Goal: Information Seeking & Learning: Learn about a topic

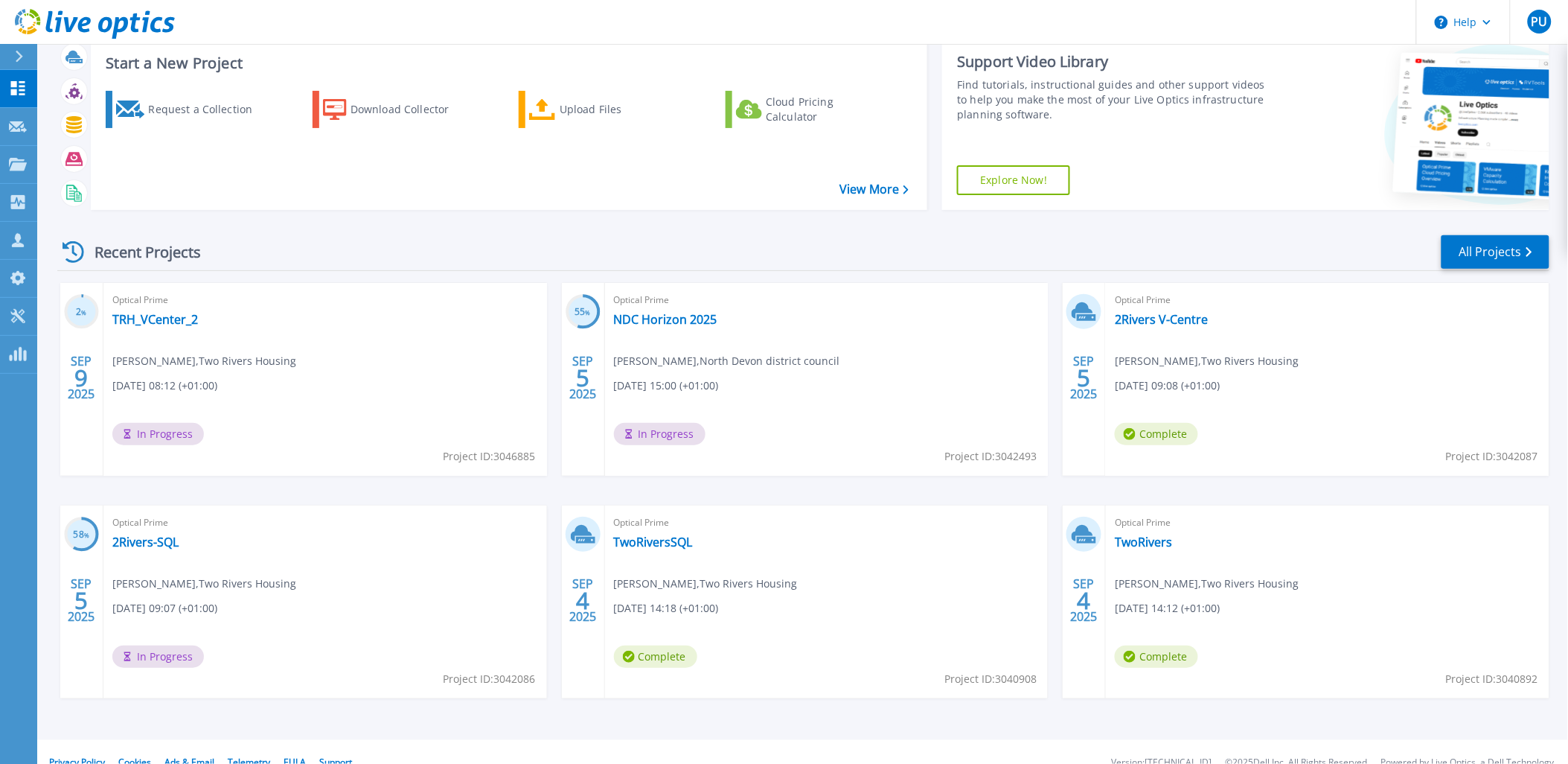
scroll to position [61, 0]
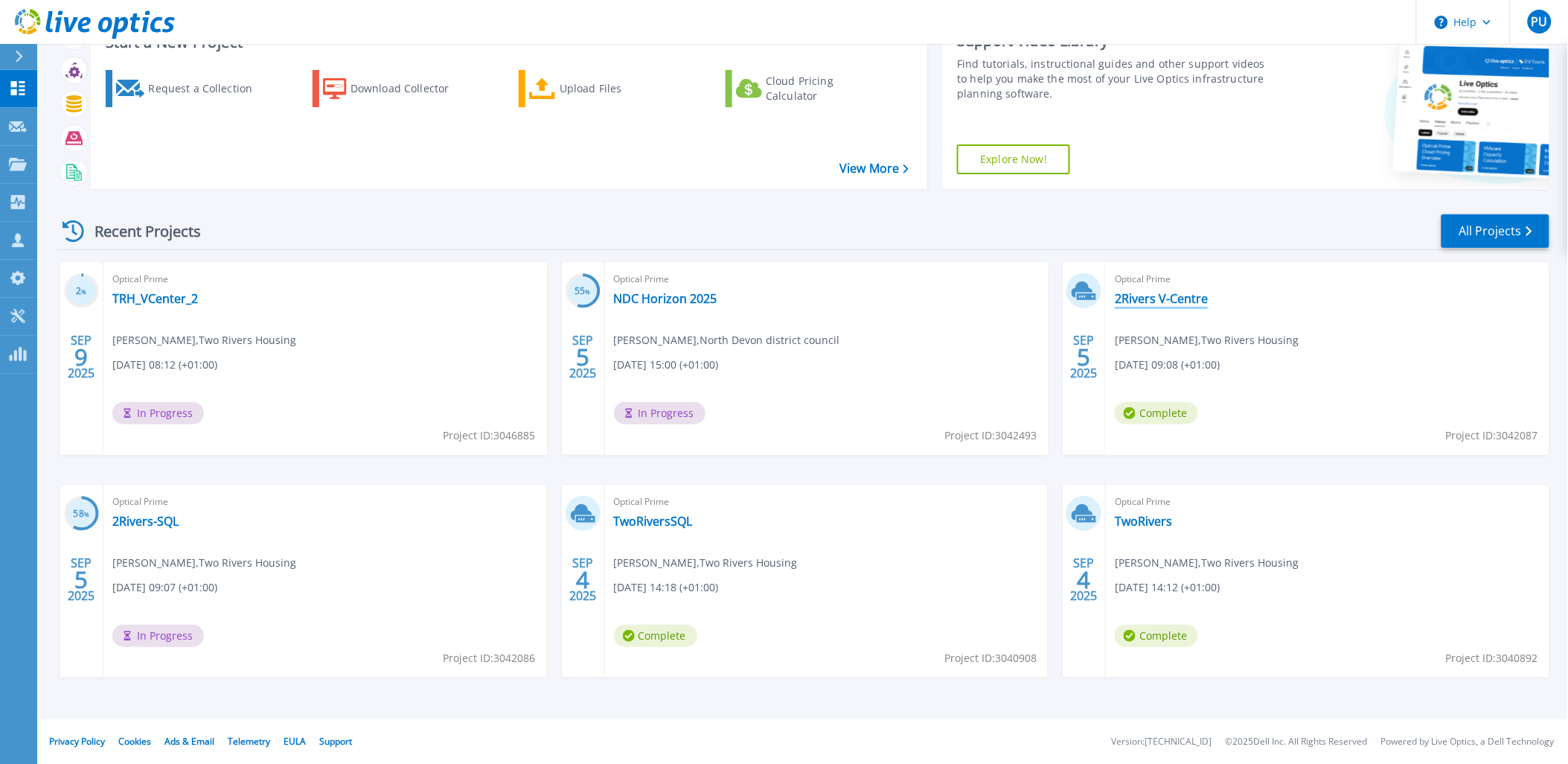
click at [1181, 299] on link "2Rivers V-Centre" at bounding box center [1161, 299] width 93 height 15
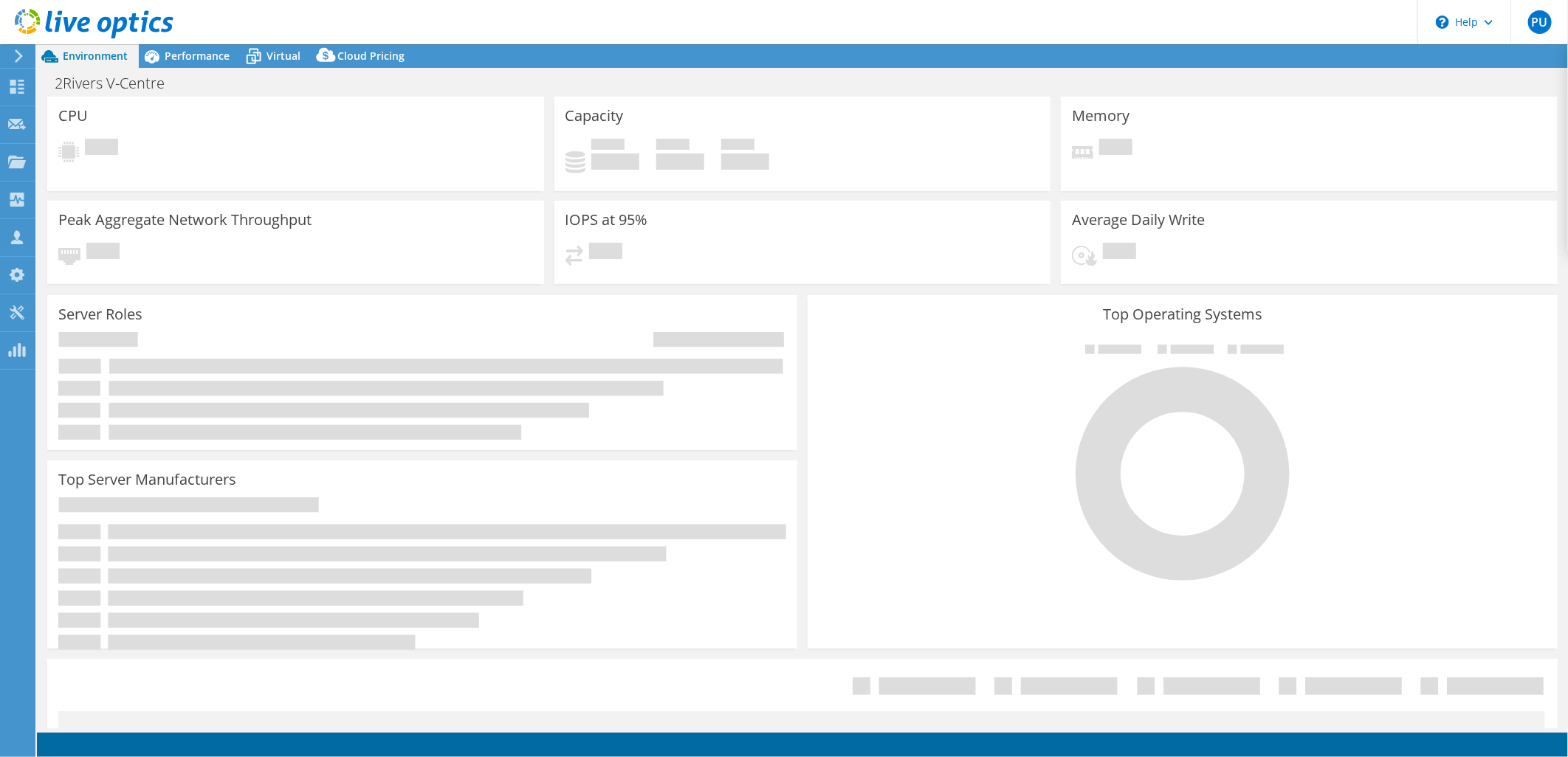
select select "USD"
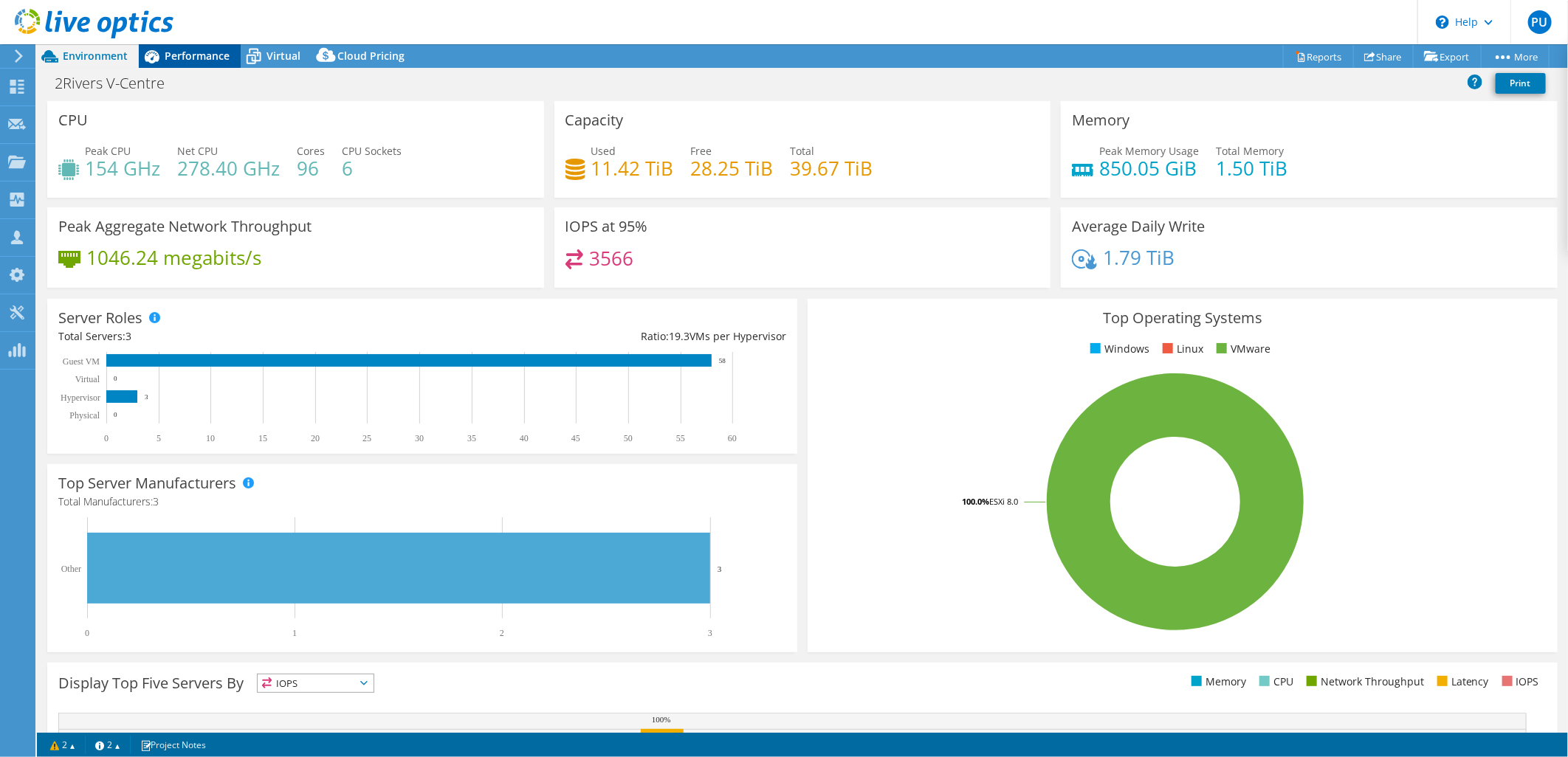
click at [193, 59] on span "Performance" at bounding box center [197, 55] width 65 height 14
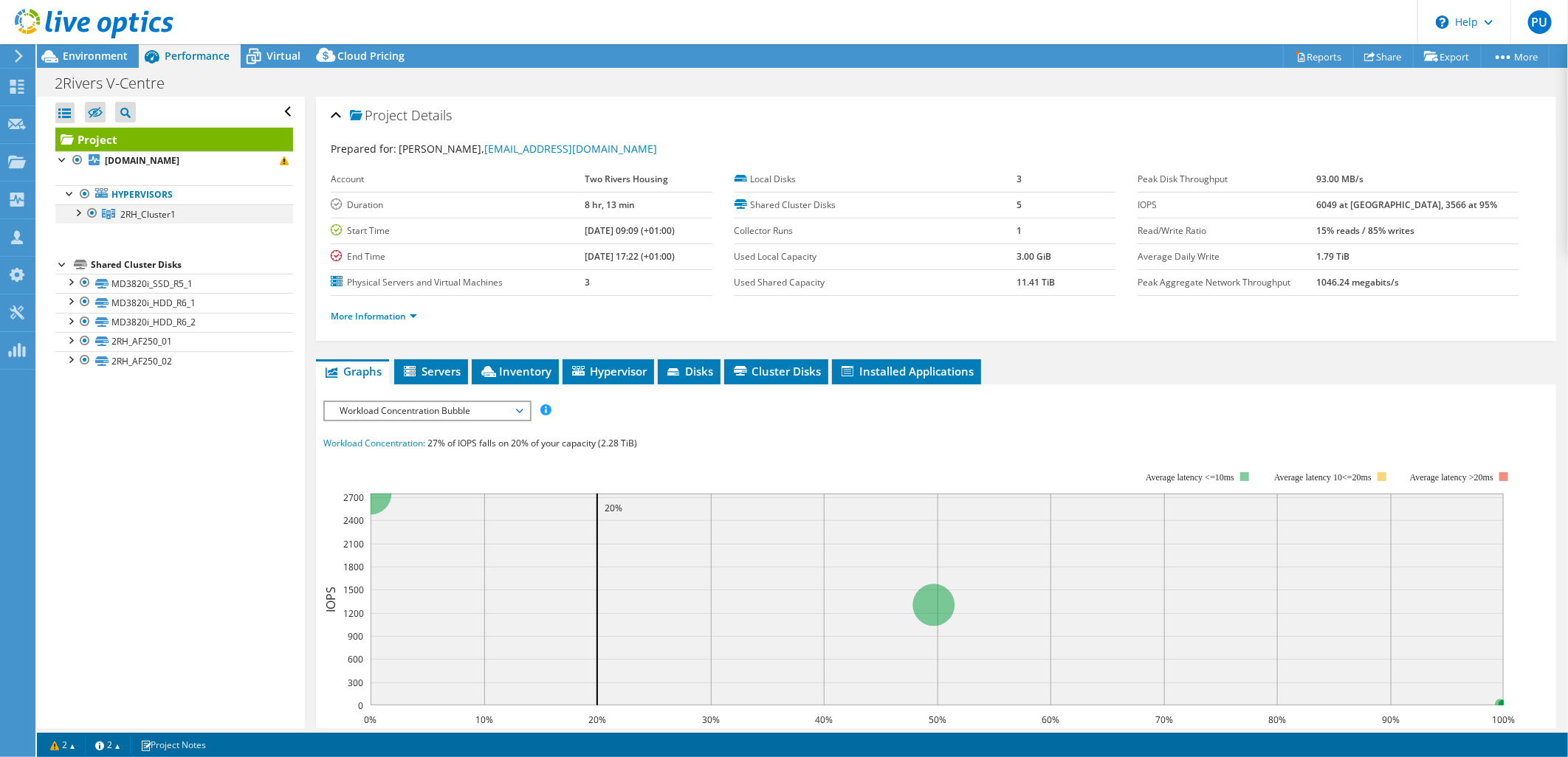
click at [79, 211] on div at bounding box center [78, 212] width 15 height 15
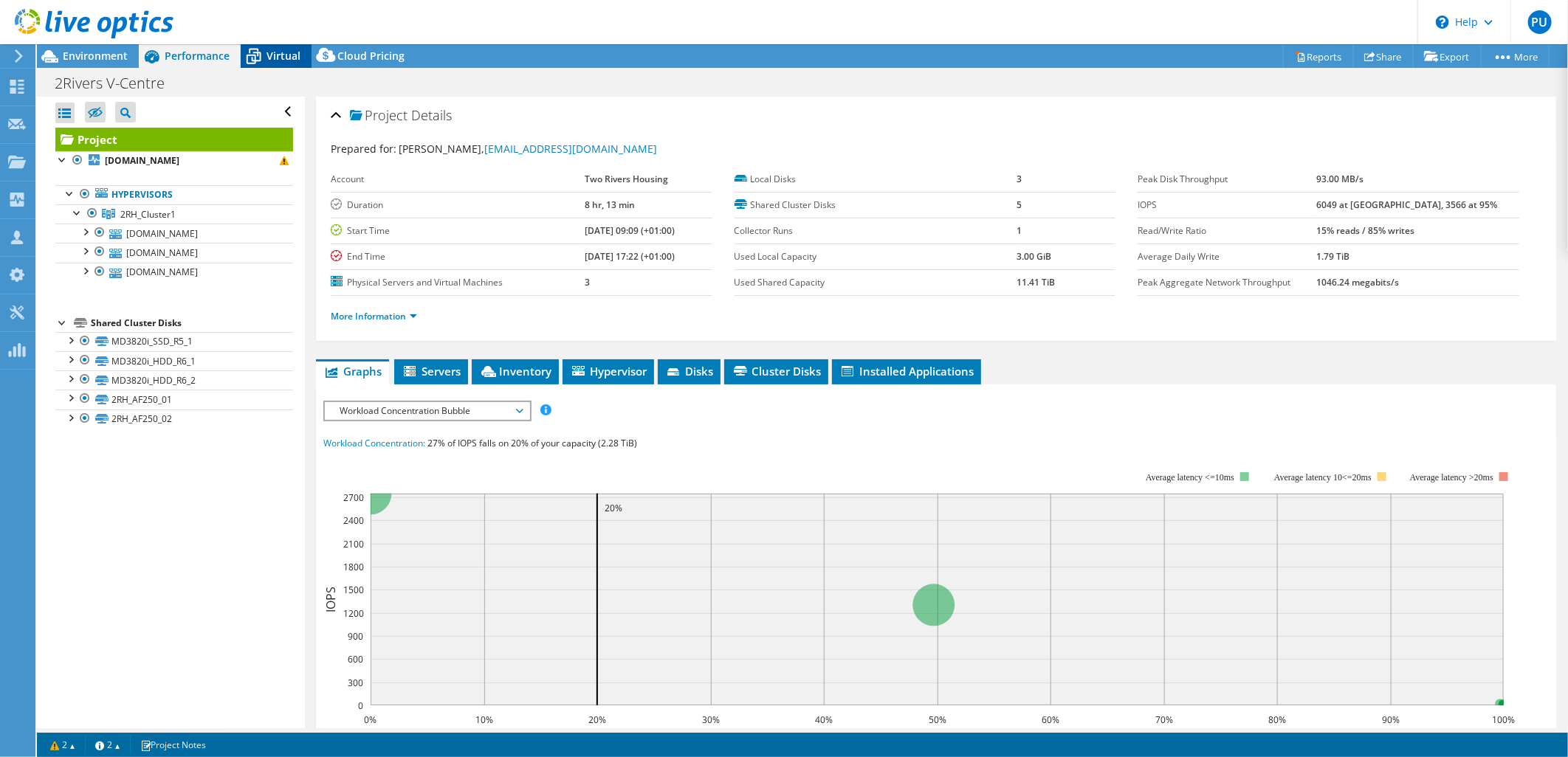
click at [268, 62] on span "Virtual" at bounding box center [283, 55] width 34 height 14
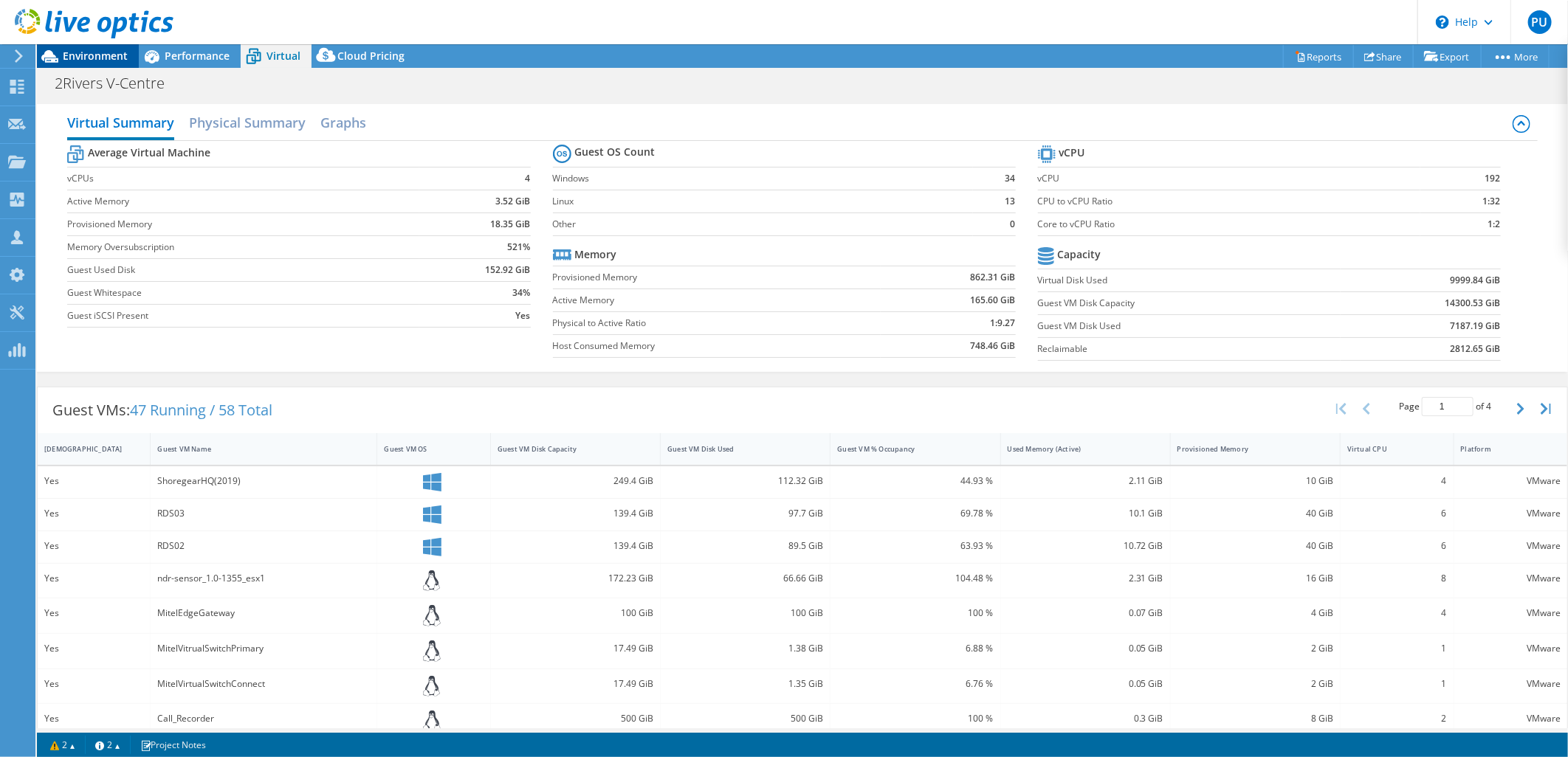
click at [109, 61] on span "Environment" at bounding box center [95, 55] width 65 height 14
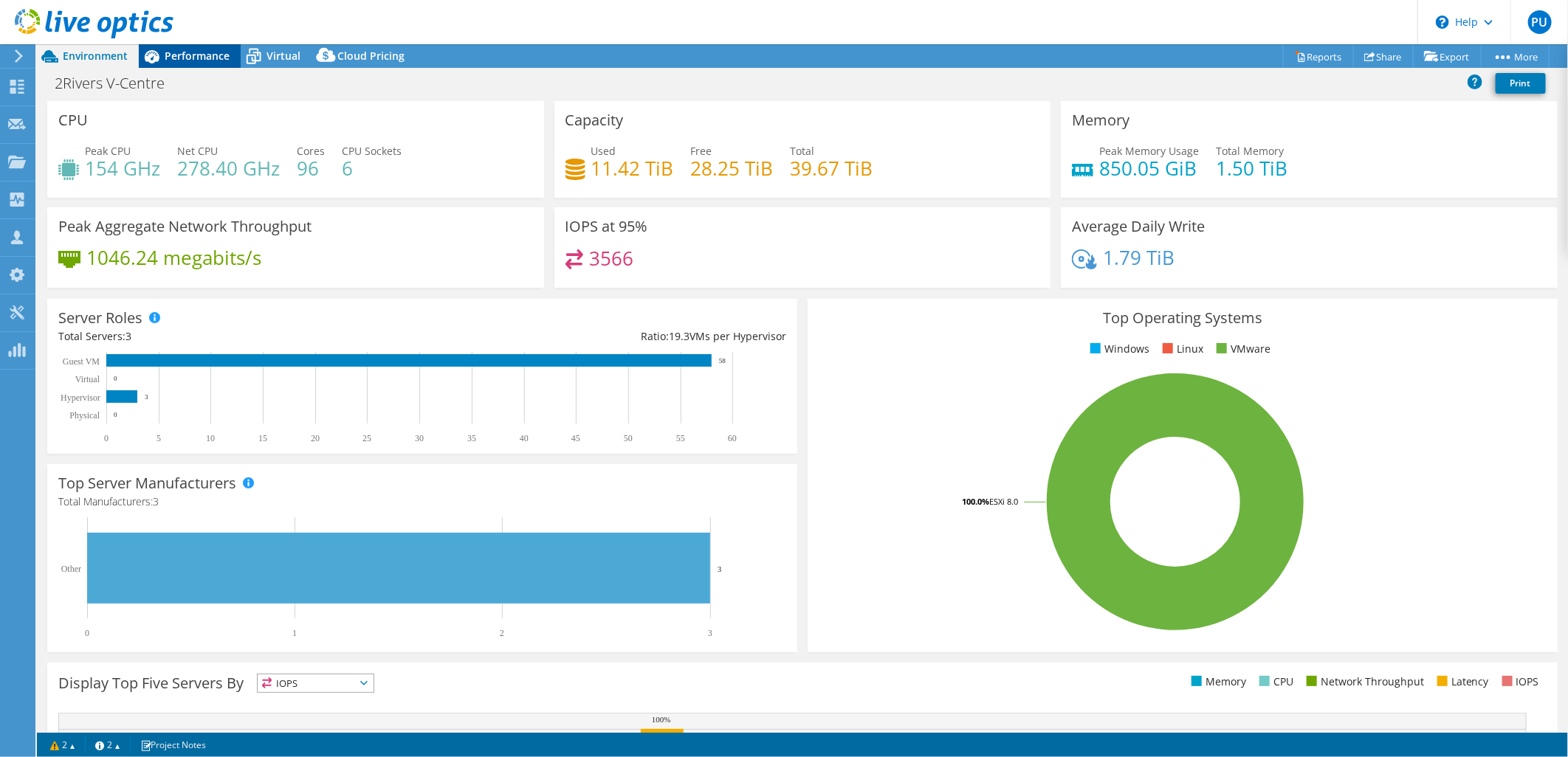
click at [215, 59] on span "Performance" at bounding box center [197, 55] width 65 height 14
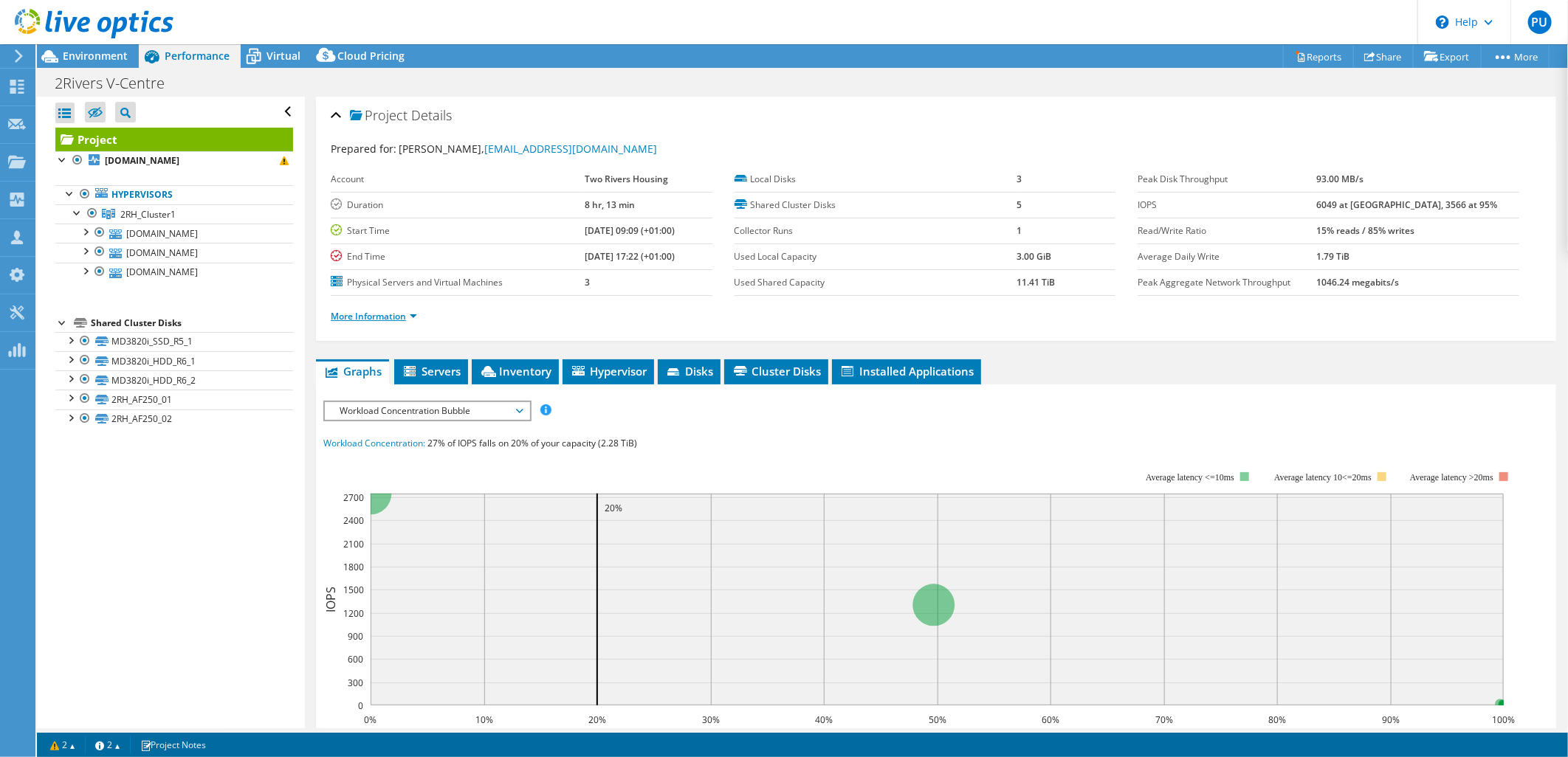
click at [403, 314] on link "More Information" at bounding box center [374, 316] width 87 height 13
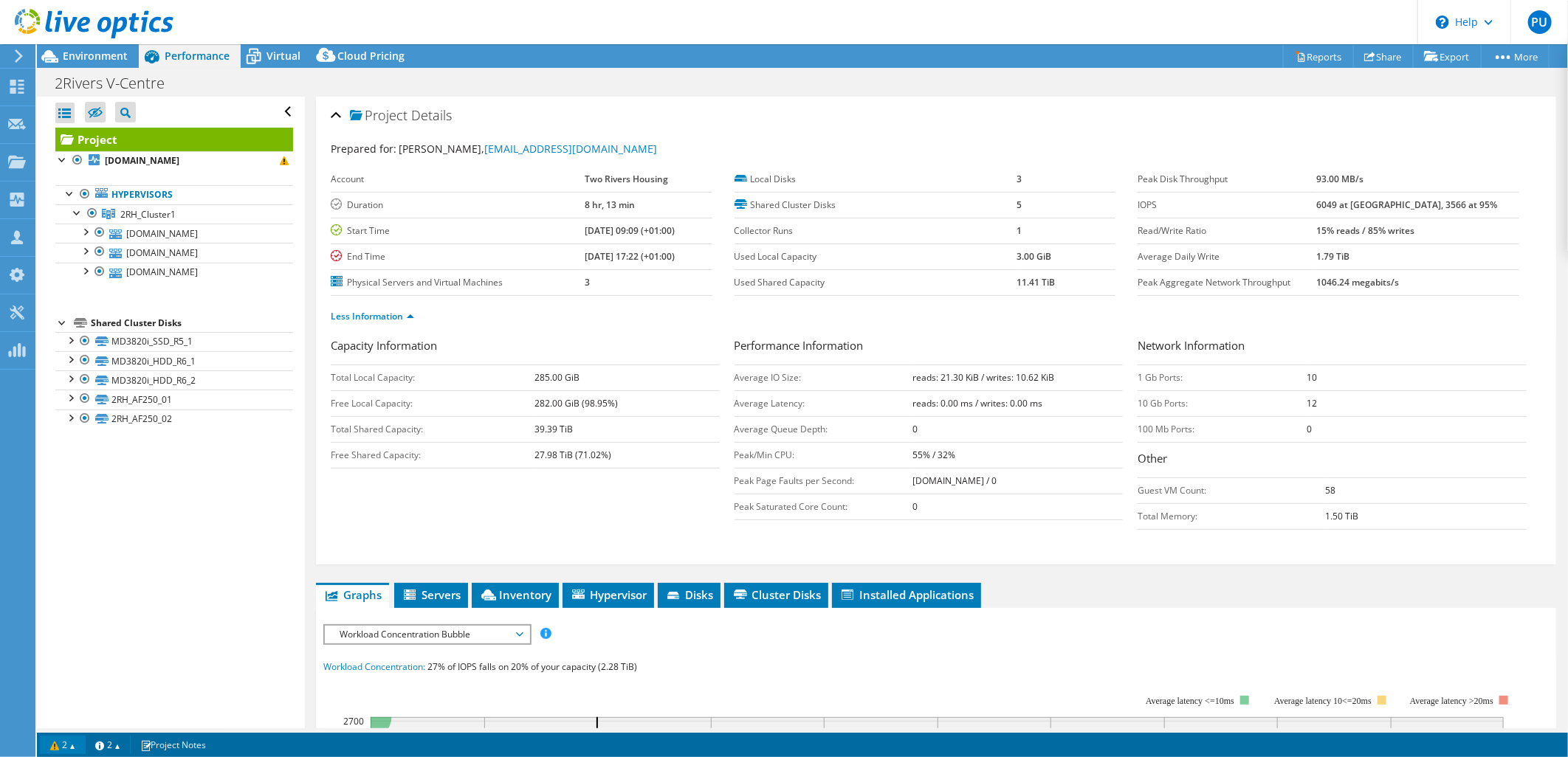
click at [56, 747] on link "2" at bounding box center [62, 744] width 46 height 19
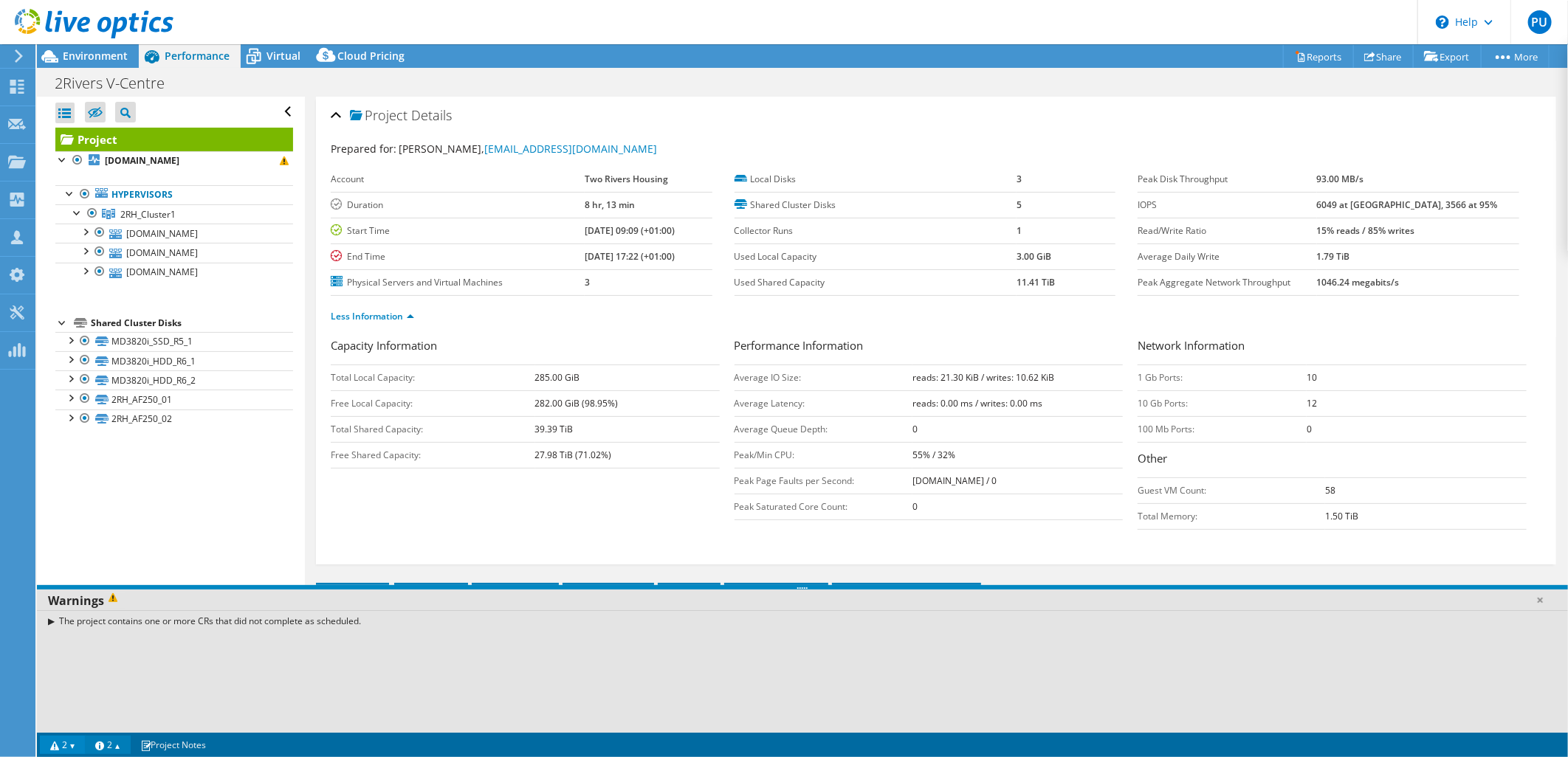
click at [121, 747] on link "2" at bounding box center [108, 744] width 46 height 19
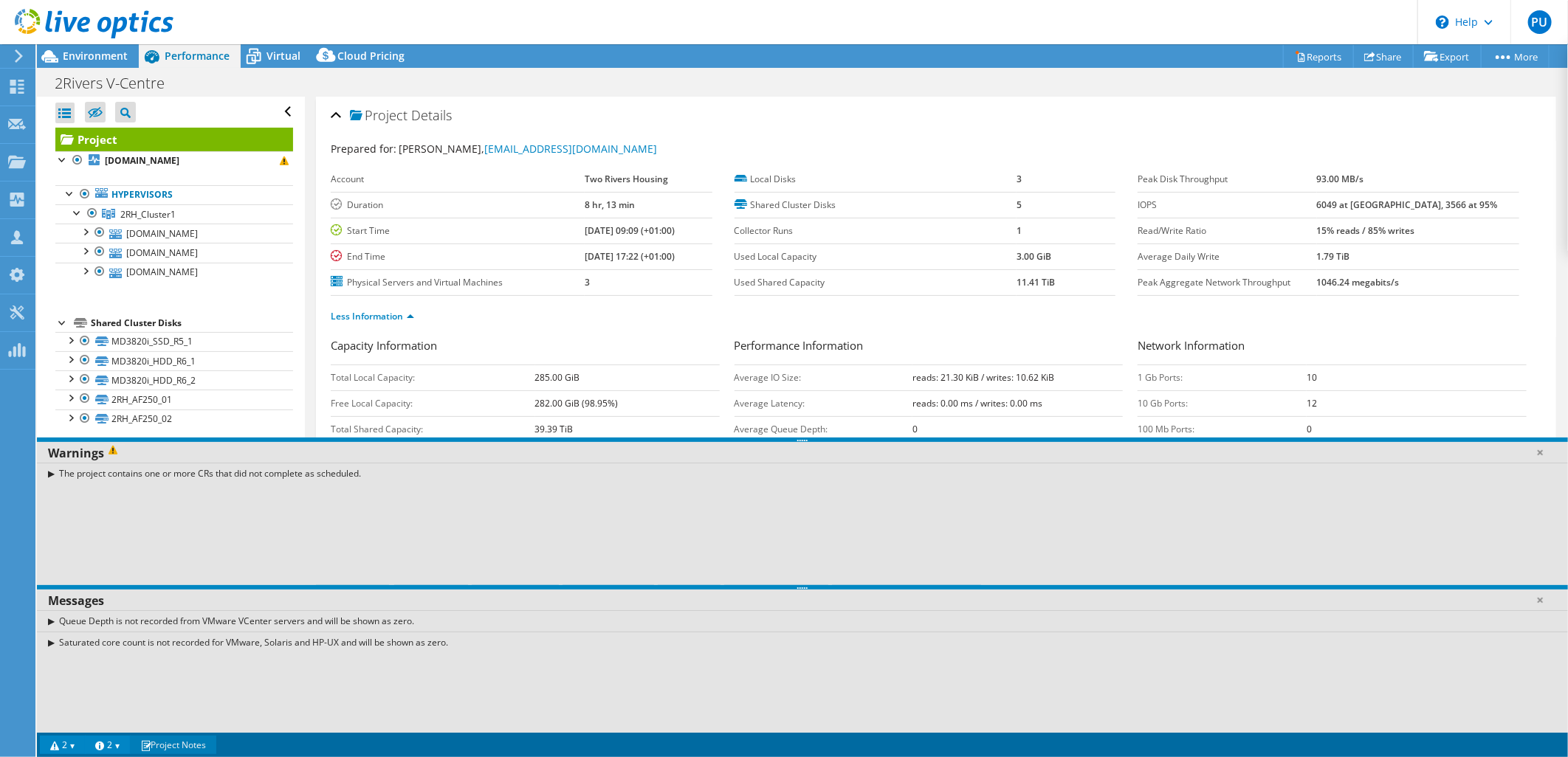
click at [196, 747] on link "Project Notes" at bounding box center [173, 744] width 87 height 19
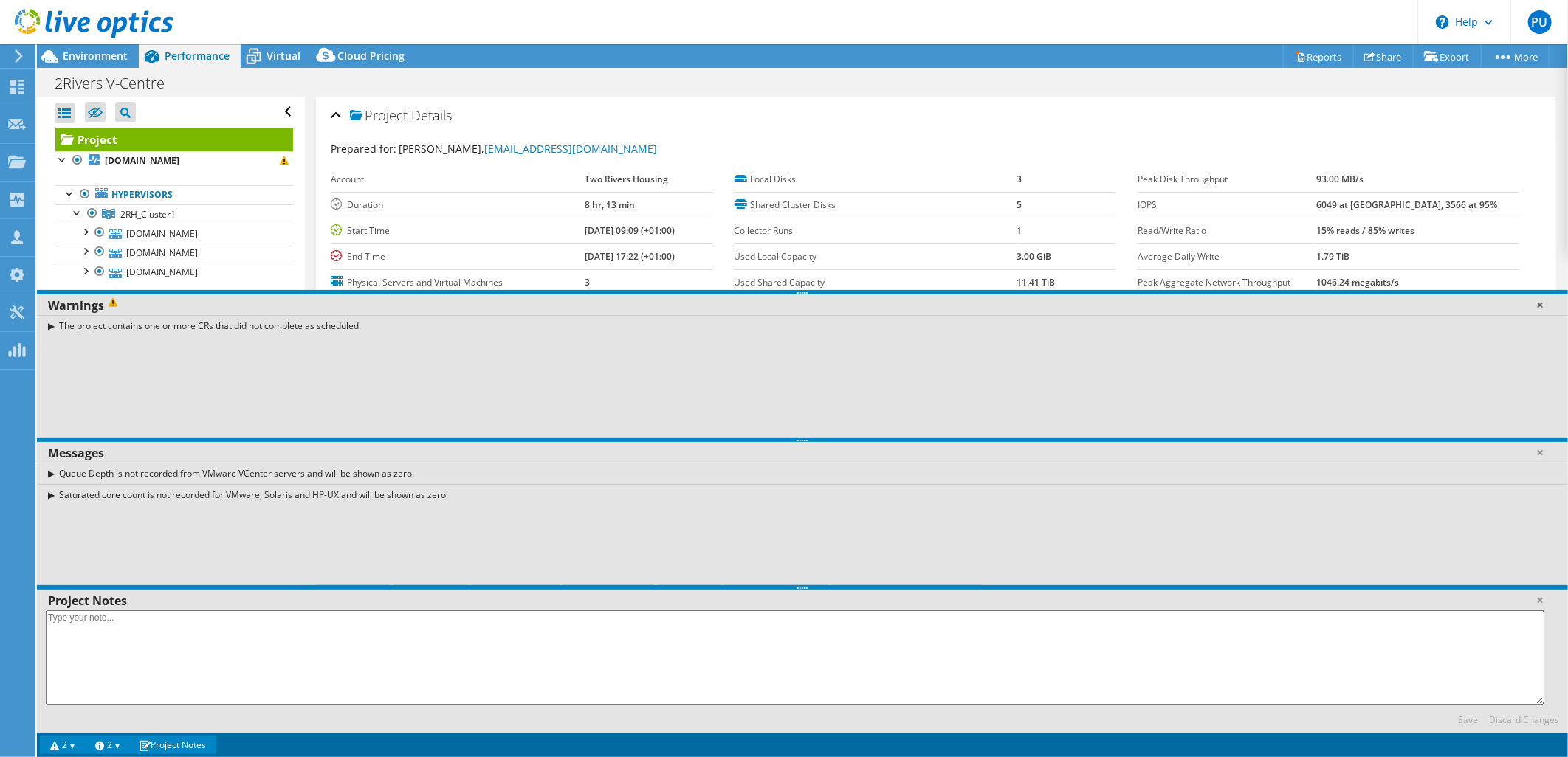
click at [1538, 308] on link at bounding box center [1540, 305] width 15 height 15
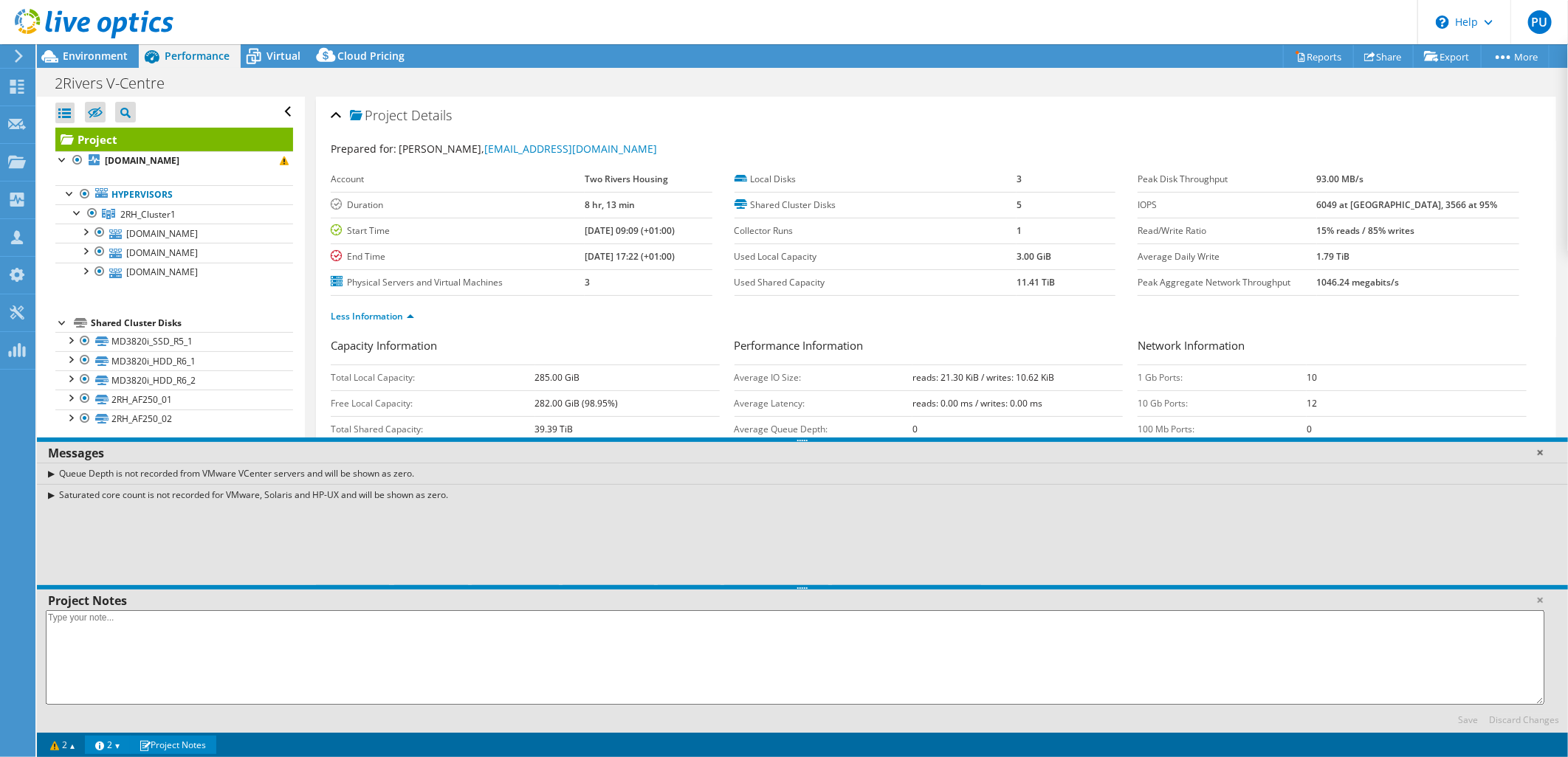
click at [1543, 451] on link at bounding box center [1540, 452] width 15 height 15
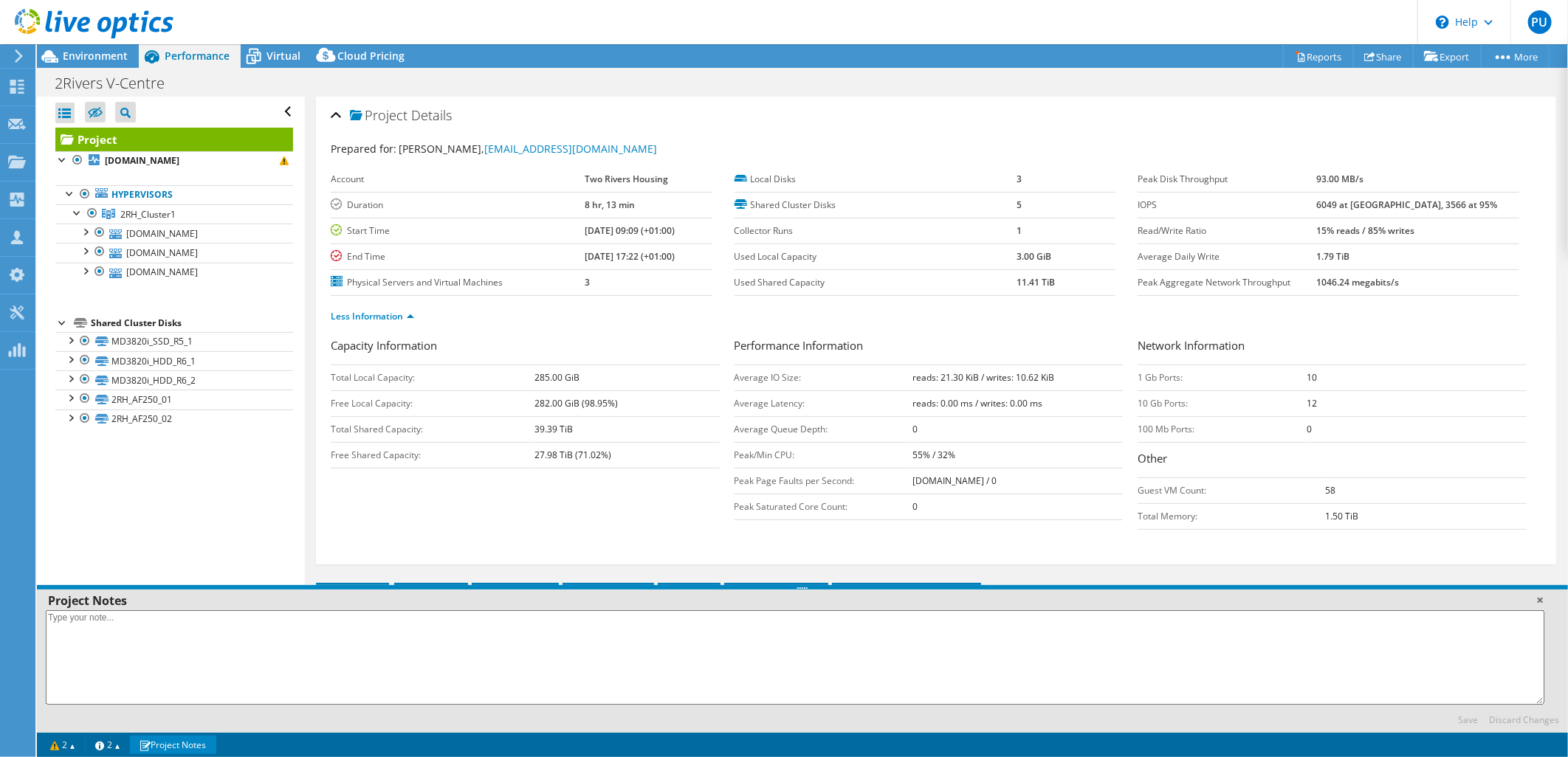
click at [1542, 602] on link at bounding box center [1540, 600] width 15 height 15
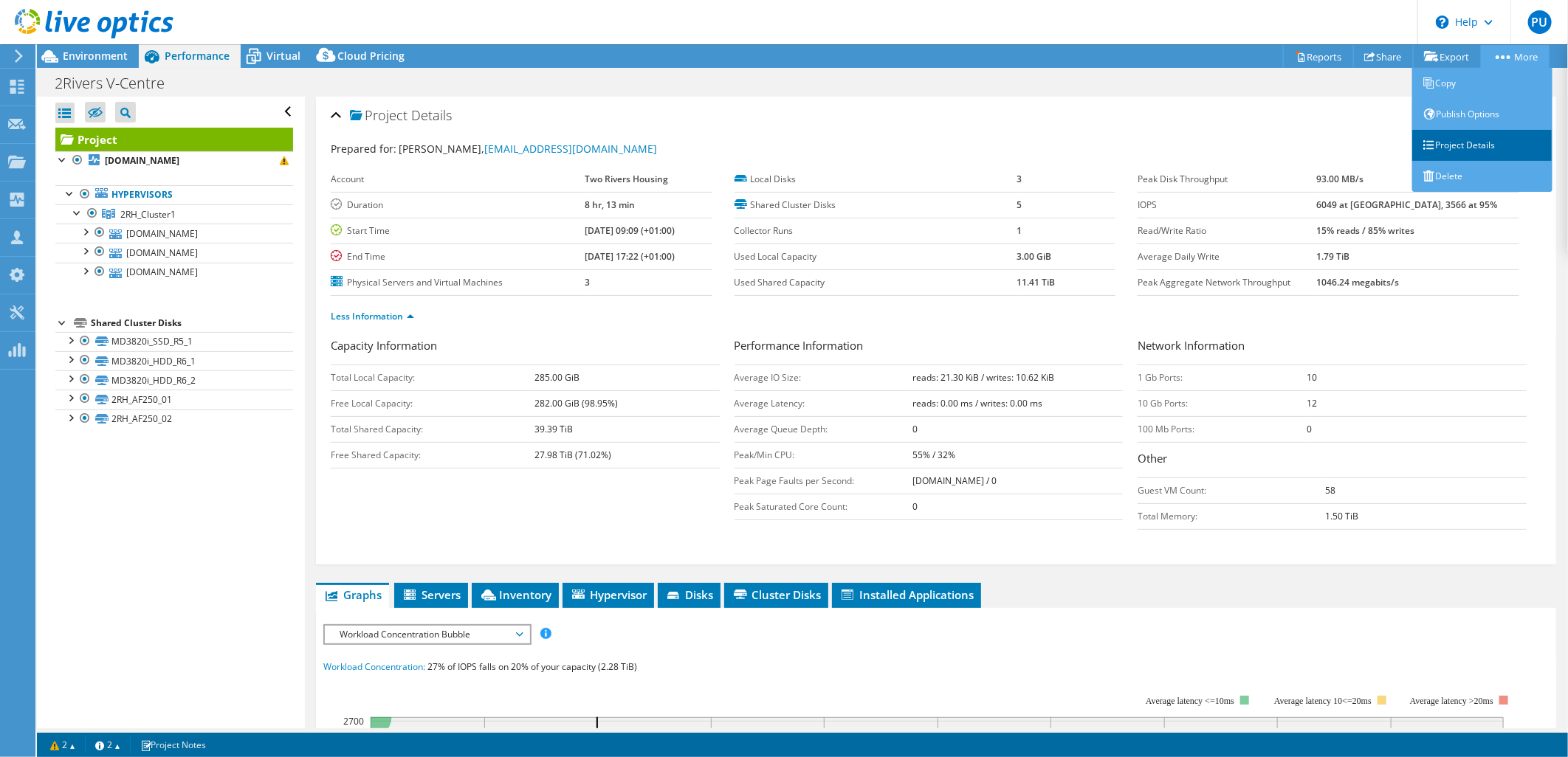
click at [1484, 140] on link "Project Details" at bounding box center [1483, 145] width 141 height 31
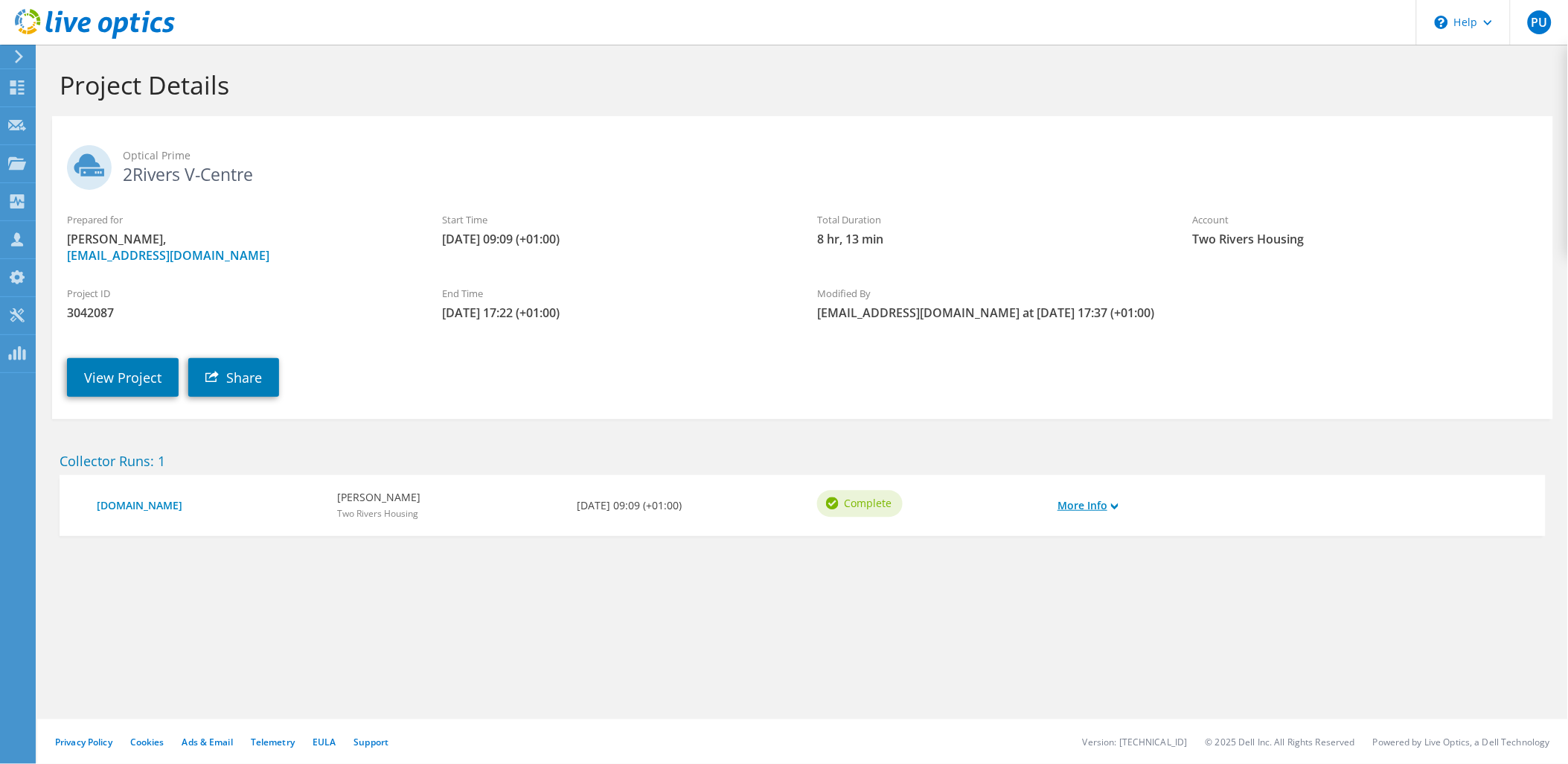
click at [1101, 508] on link "More Info" at bounding box center [1088, 506] width 61 height 17
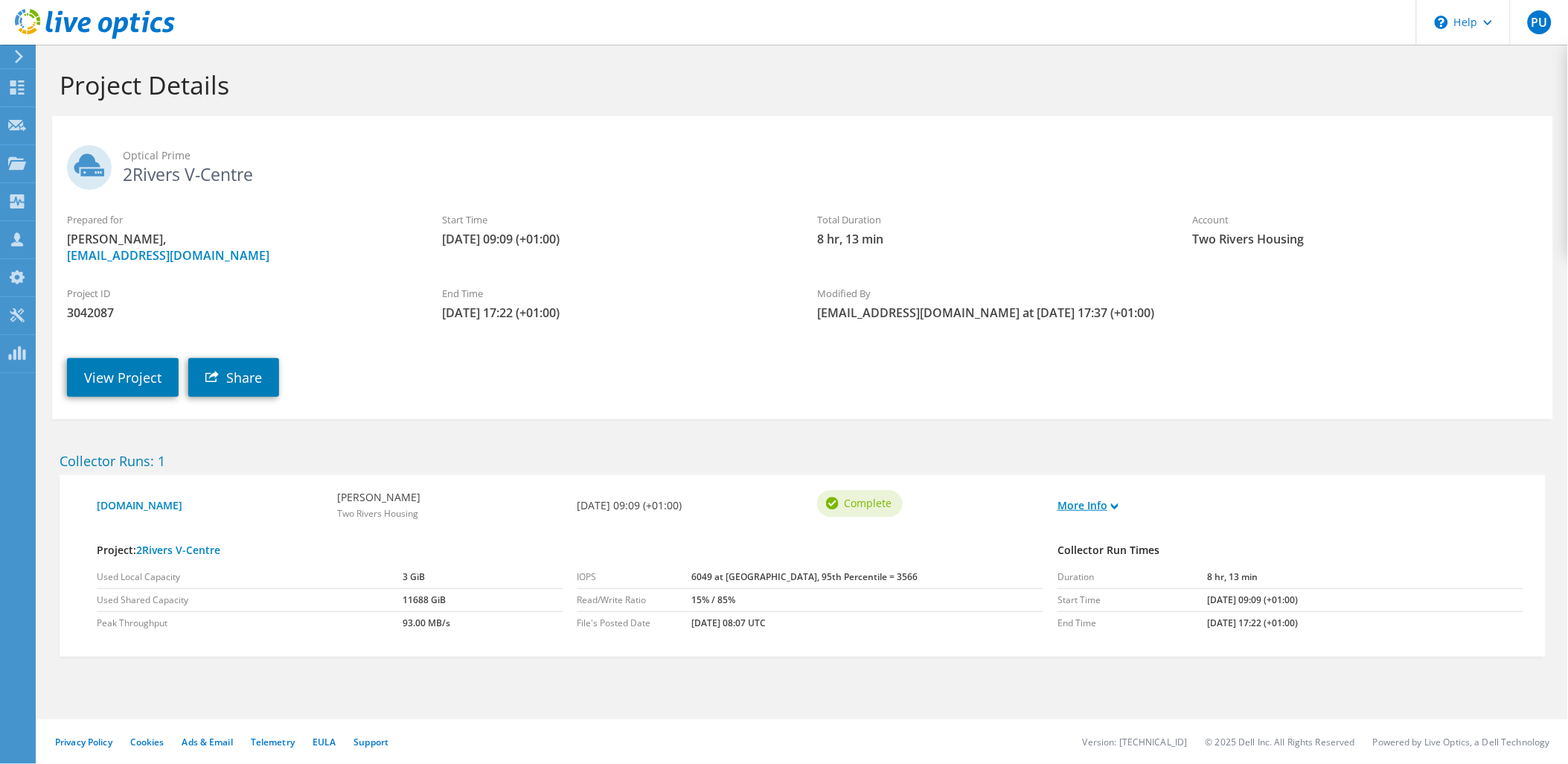
click at [1110, 507] on link "More Info" at bounding box center [1088, 506] width 61 height 17
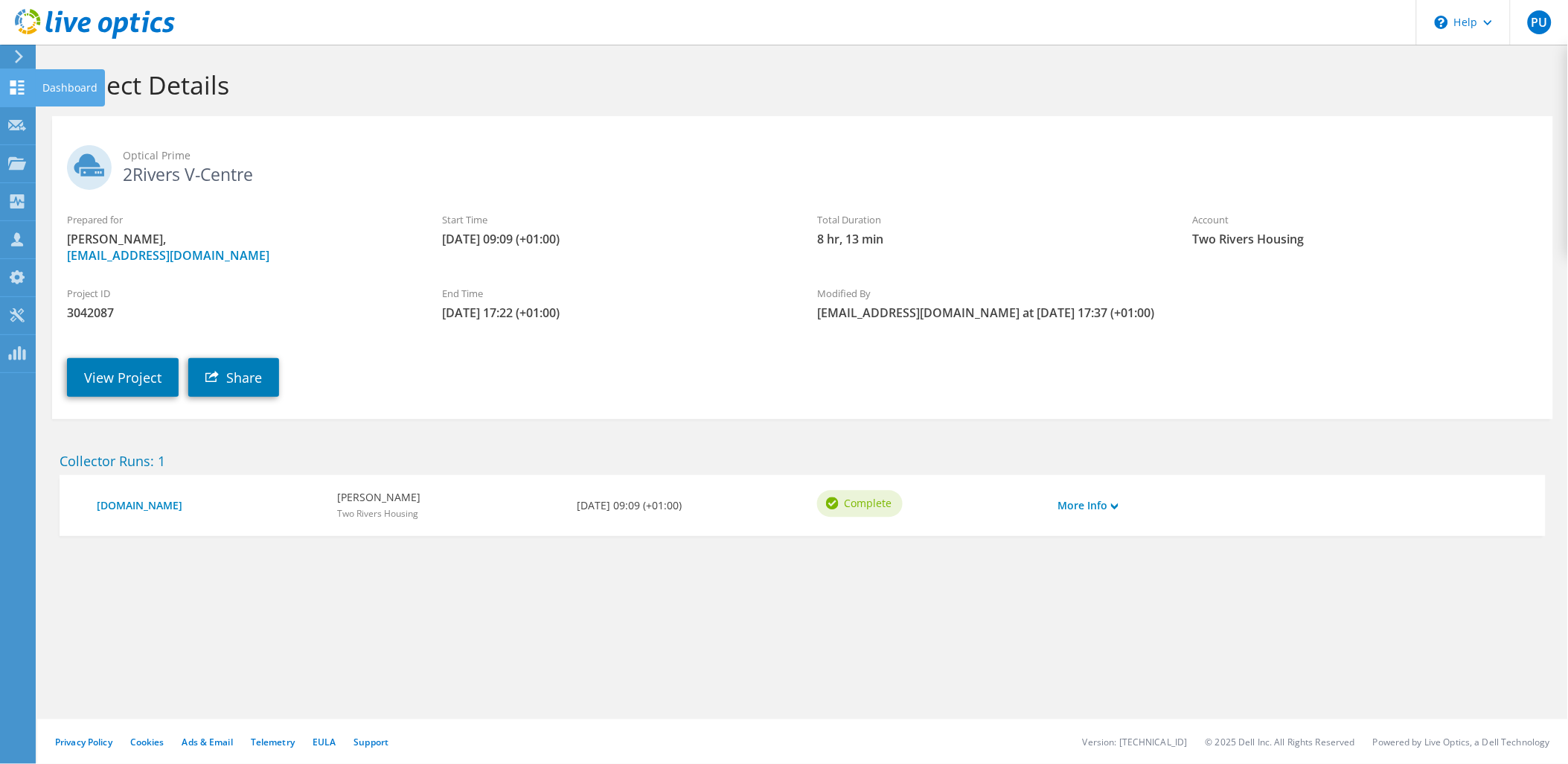
click at [71, 91] on div "Dashboard" at bounding box center [69, 87] width 70 height 37
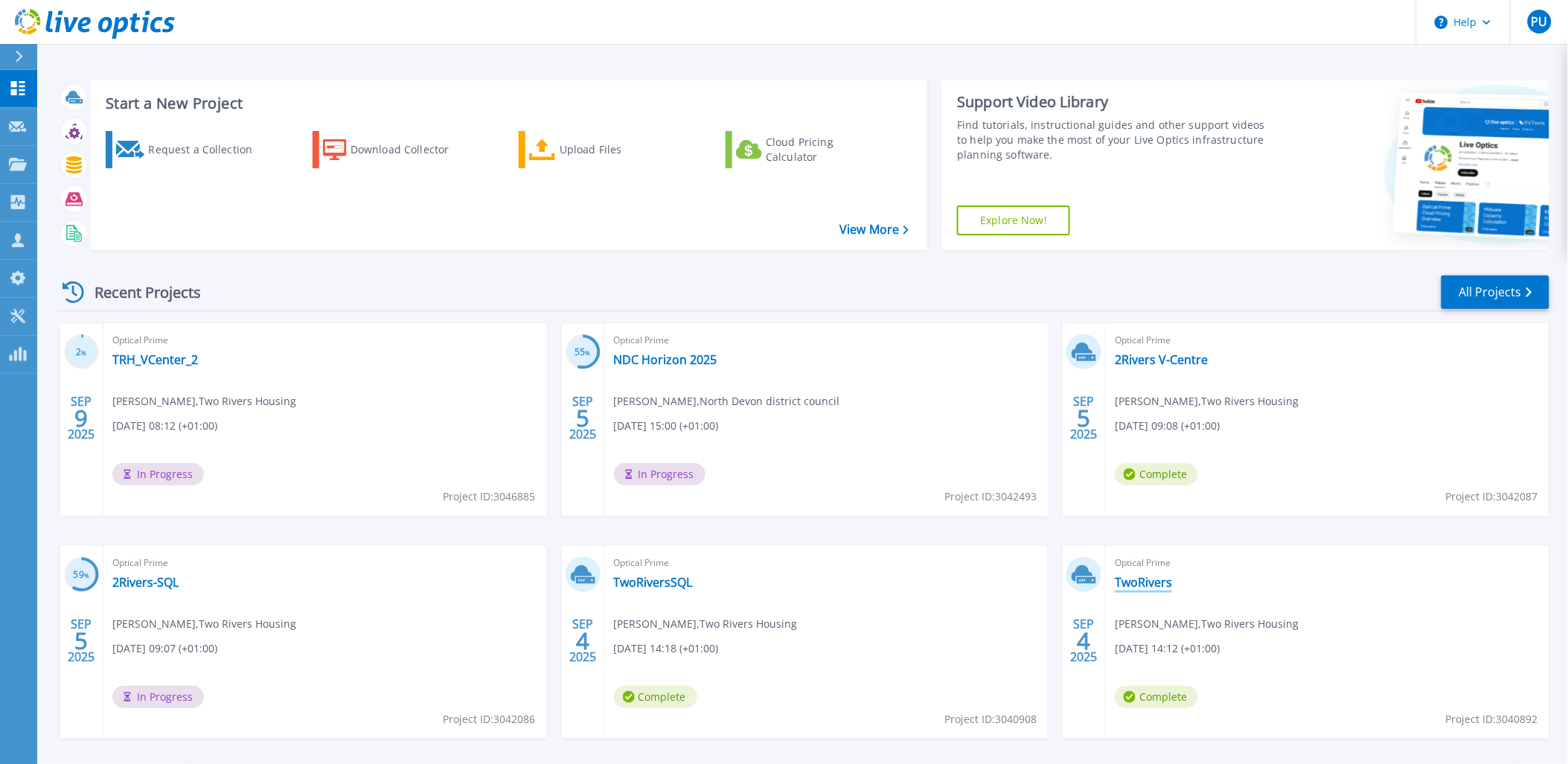
click at [1137, 585] on link "TwoRivers" at bounding box center [1144, 582] width 57 height 15
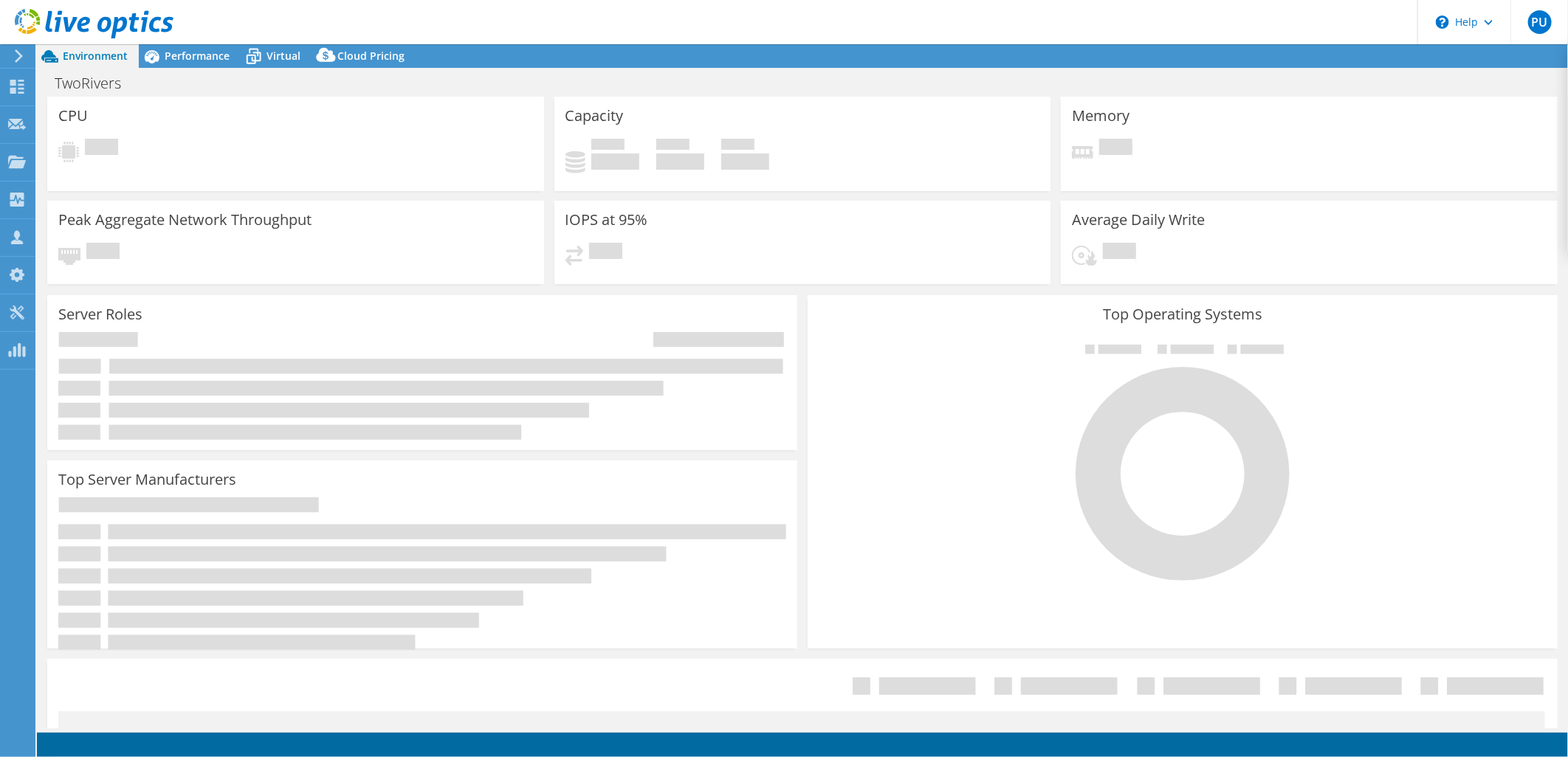
select select "USD"
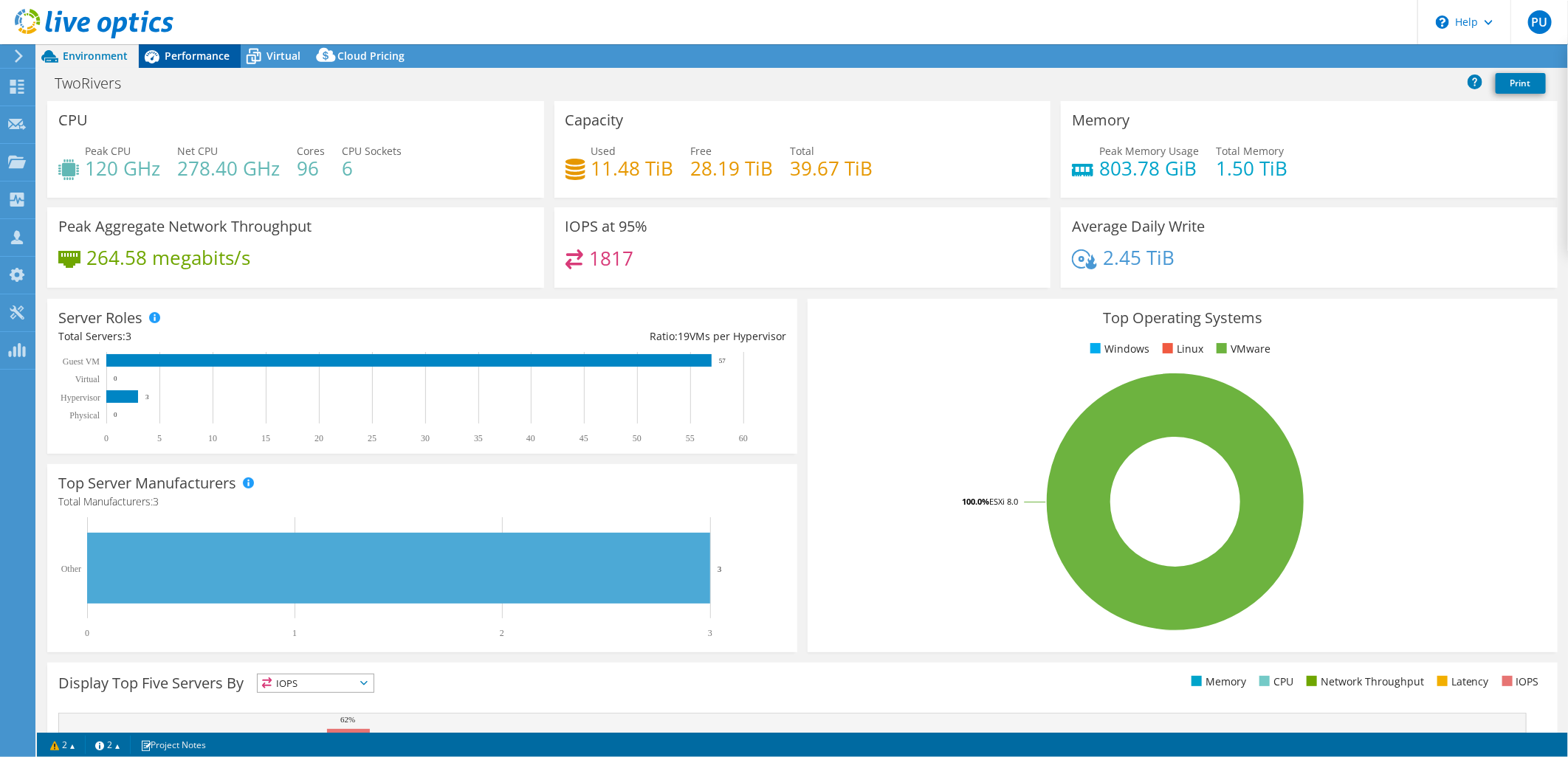
click at [197, 58] on span "Performance" at bounding box center [197, 55] width 65 height 14
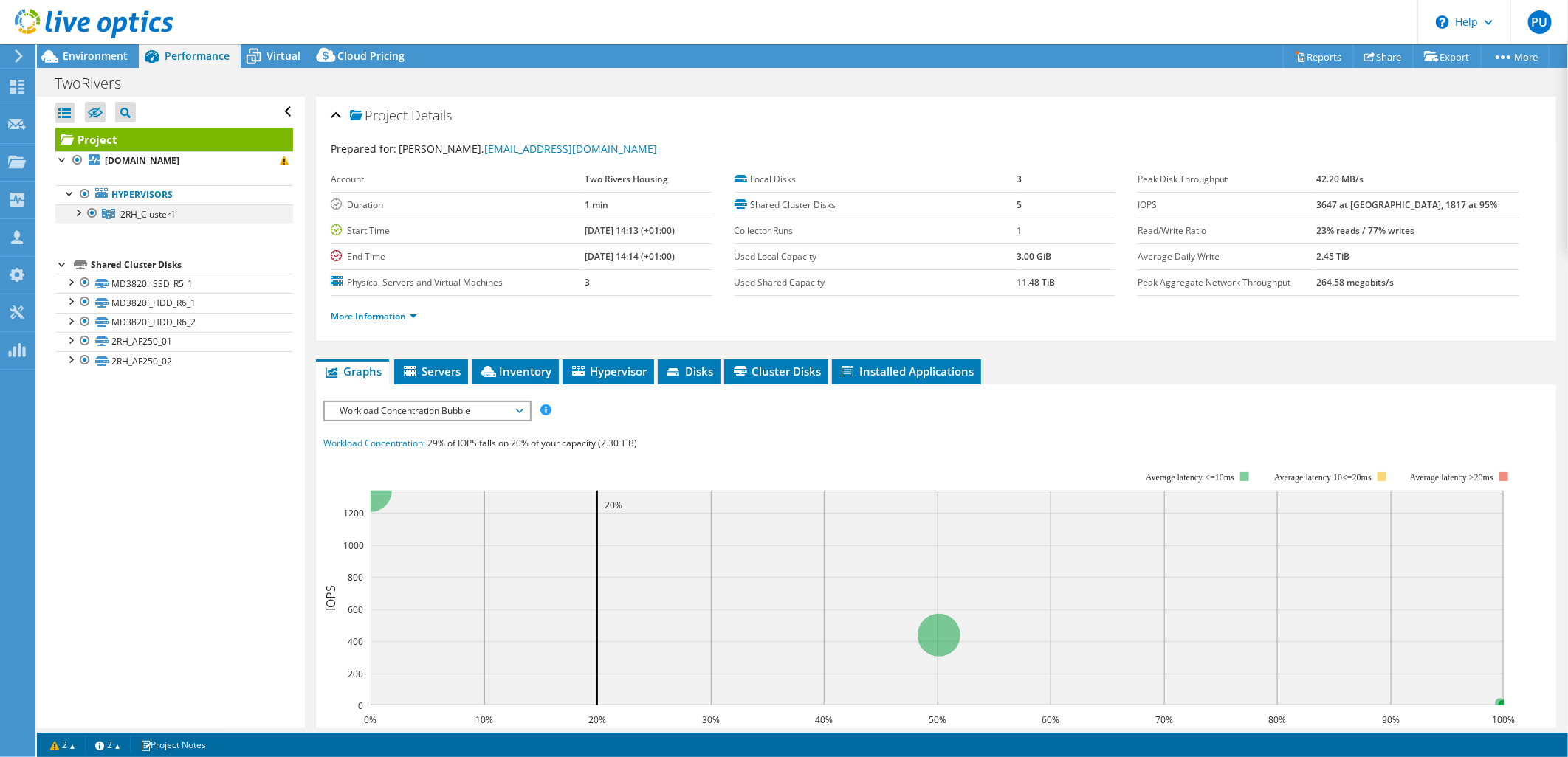
click at [79, 212] on div at bounding box center [78, 212] width 15 height 15
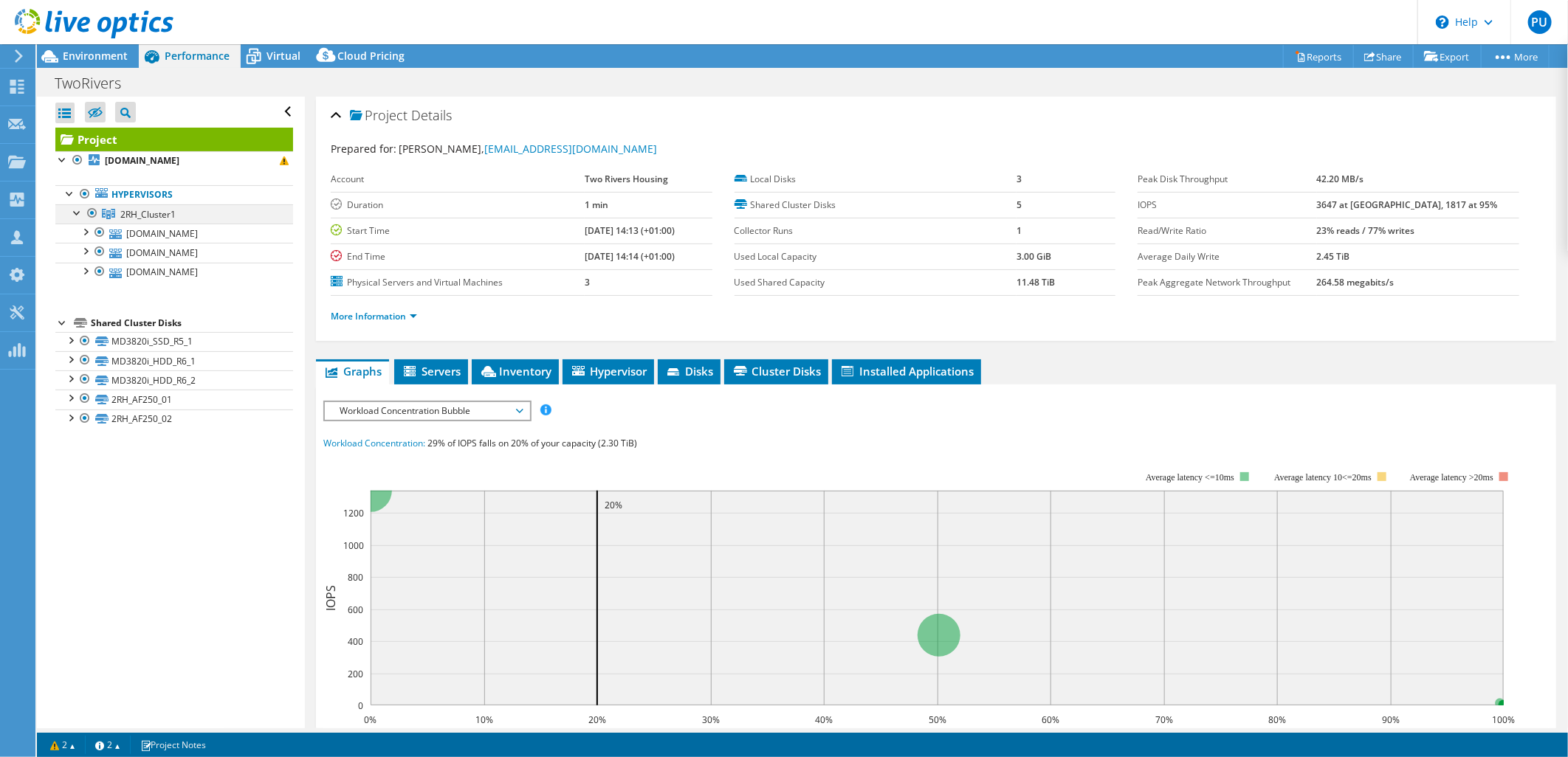
click at [79, 212] on div at bounding box center [78, 212] width 15 height 15
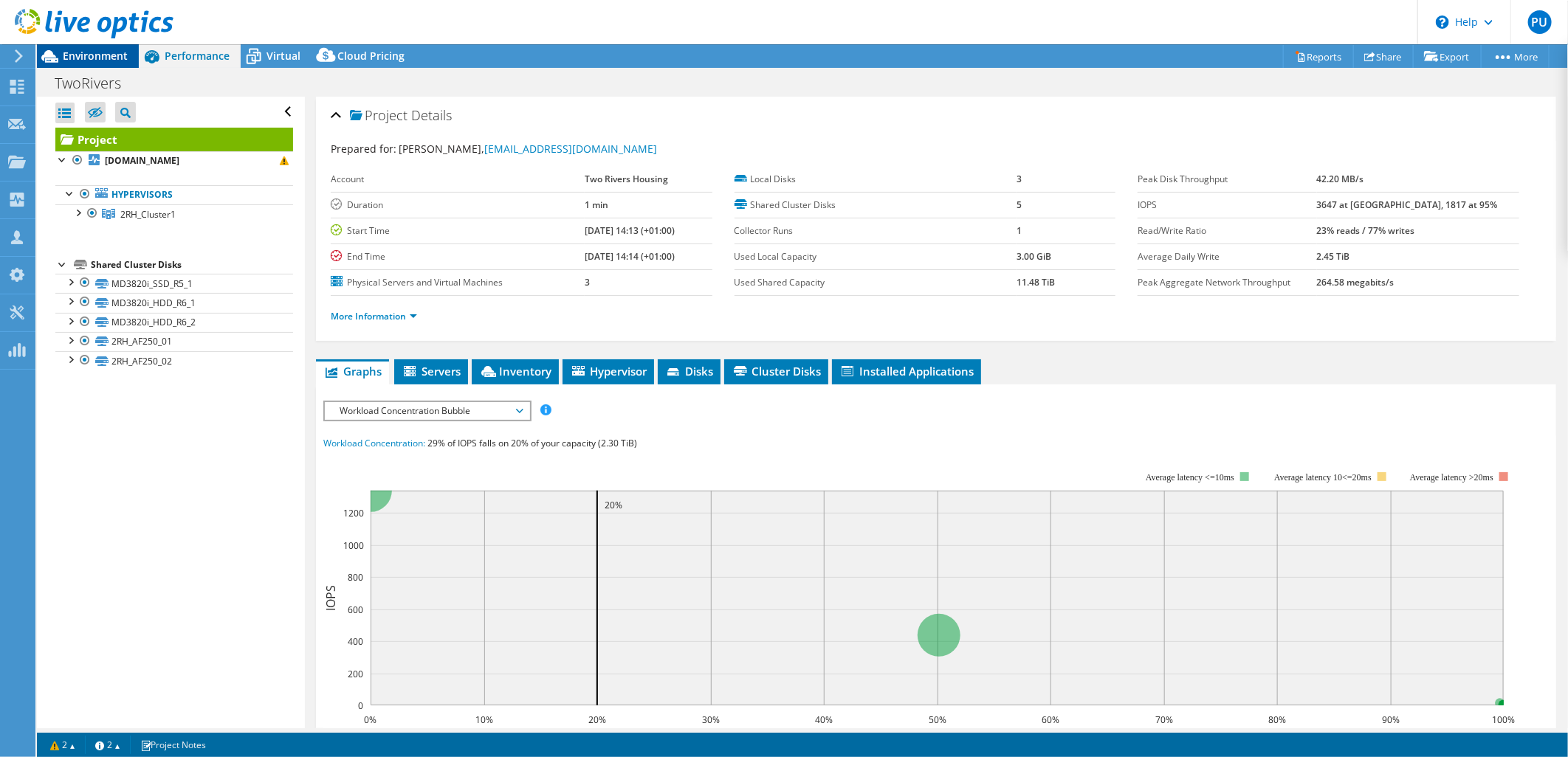
click at [99, 58] on span "Environment" at bounding box center [95, 55] width 65 height 14
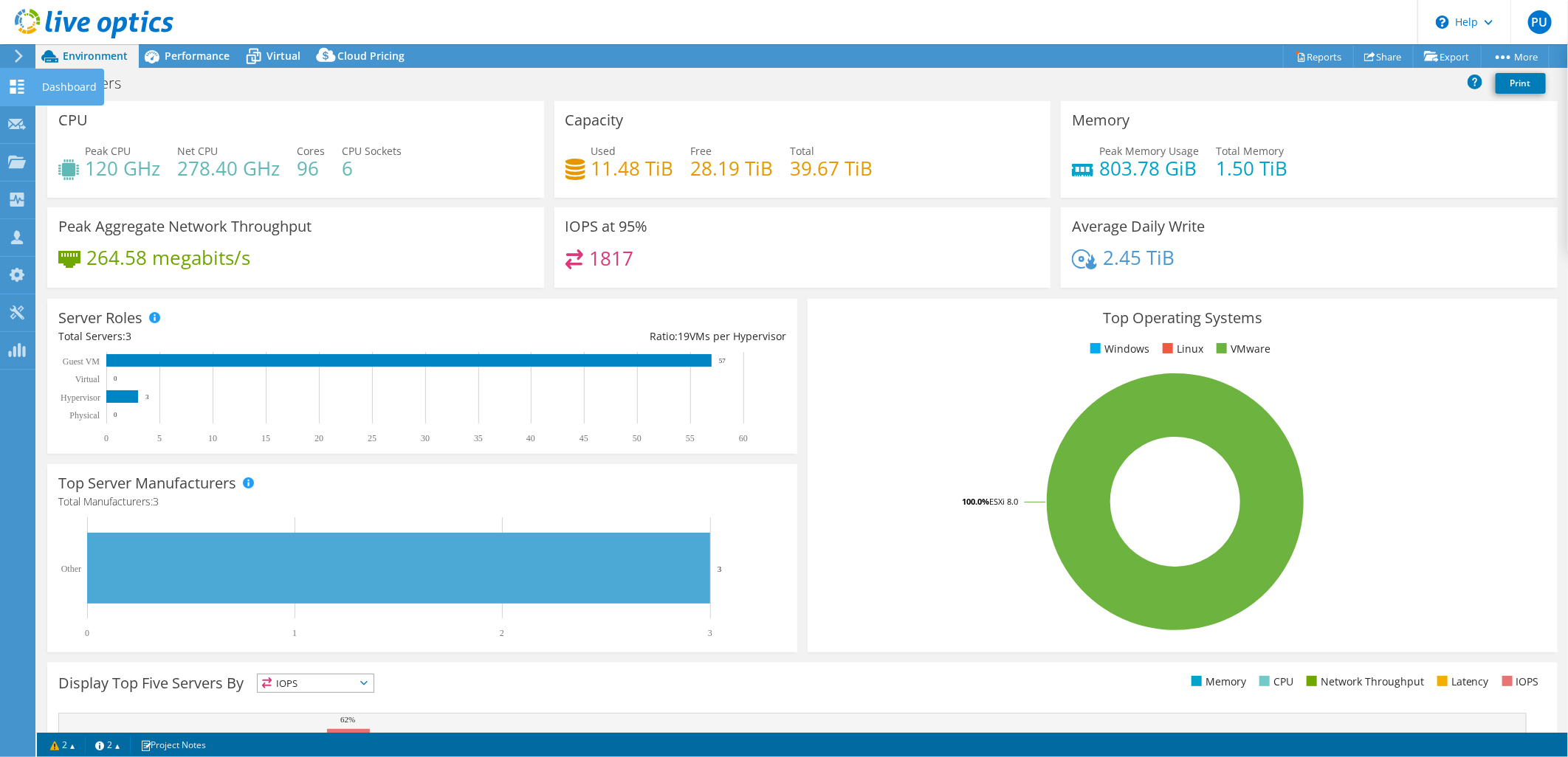
click at [13, 85] on icon at bounding box center [17, 87] width 18 height 14
